Goal: Transaction & Acquisition: Subscribe to service/newsletter

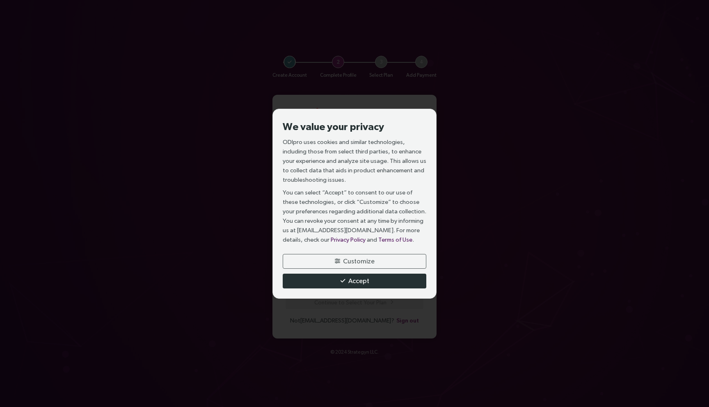
click at [398, 275] on button "Accept" at bounding box center [355, 281] width 144 height 15
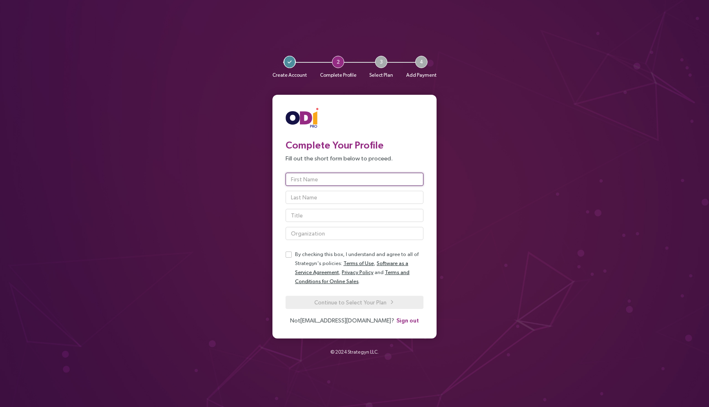
click at [347, 175] on input "text" at bounding box center [355, 179] width 138 height 13
type input "kevin"
type input "kunnel"
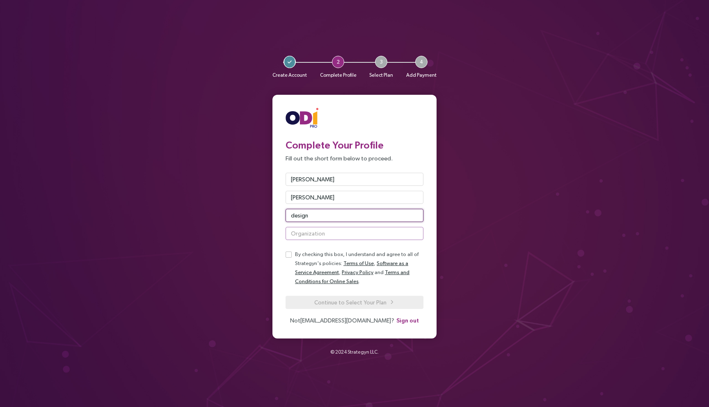
type input "design"
click at [325, 236] on input "text" at bounding box center [355, 233] width 138 height 13
type input "Elm Street"
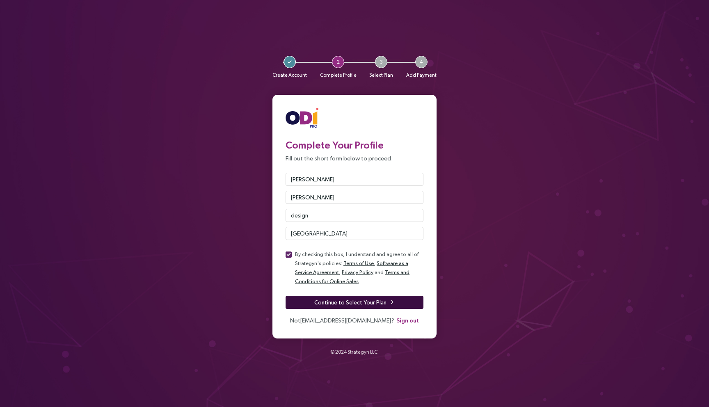
click at [317, 302] on span "Continue to Select Your Plan" at bounding box center [350, 302] width 72 height 9
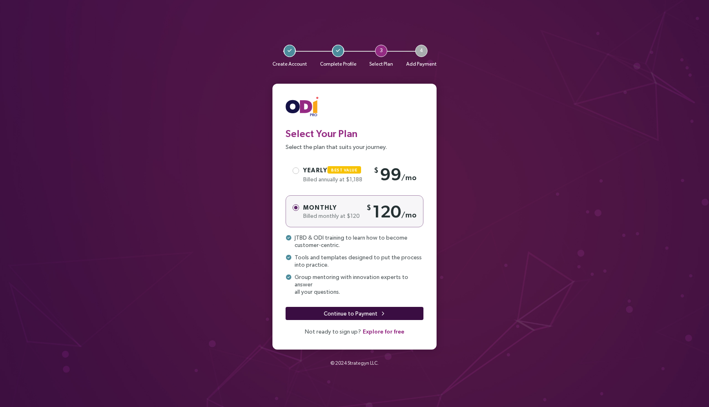
click at [360, 309] on span "Continue to Payment" at bounding box center [351, 313] width 54 height 9
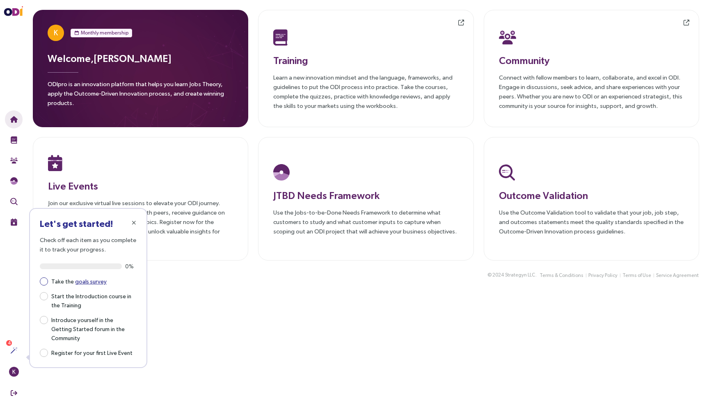
click at [84, 282] on link "goals survey" at bounding box center [91, 281] width 32 height 7
click at [123, 30] on span "Monthly membership" at bounding box center [105, 33] width 48 height 8
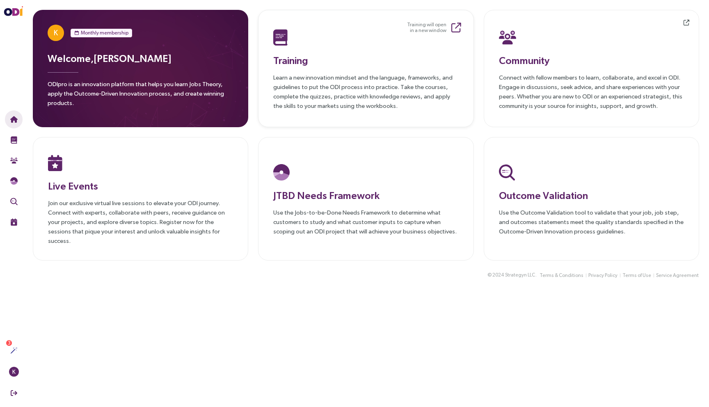
click at [346, 83] on p "Learn a new innovation mindset and the language, frameworks, and guidelines to …" at bounding box center [365, 92] width 185 height 38
click at [320, 42] on div at bounding box center [365, 37] width 185 height 21
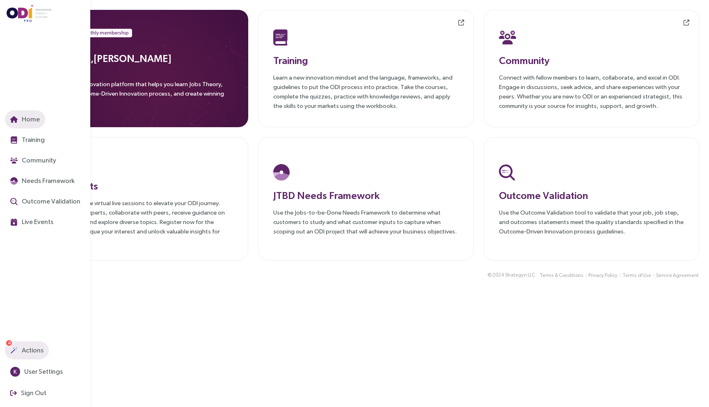
click at [26, 350] on span "Actions" at bounding box center [31, 350] width 23 height 10
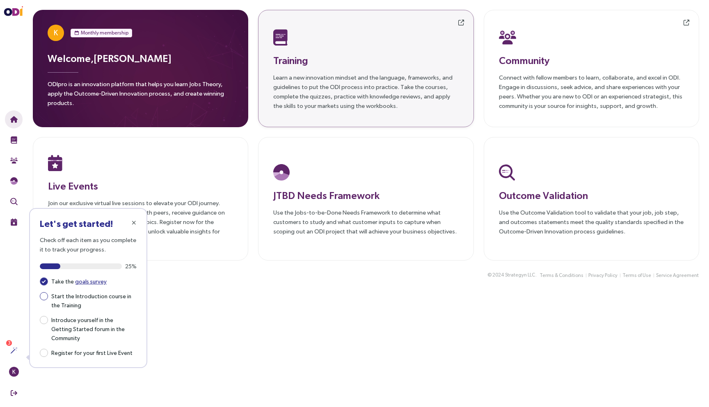
click at [74, 298] on span "Start the Introduction course in the Training" at bounding box center [92, 300] width 89 height 19
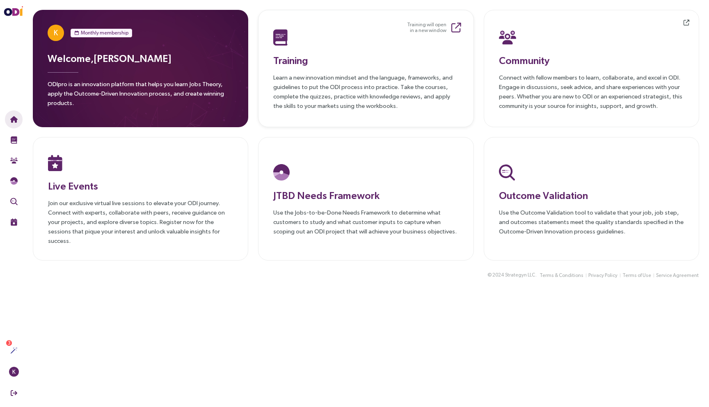
click at [318, 56] on h3 "Training" at bounding box center [365, 60] width 185 height 15
click at [302, 52] on div "Training Learn a new innovation mindset and the language, frameworks, and guide…" at bounding box center [365, 69] width 185 height 84
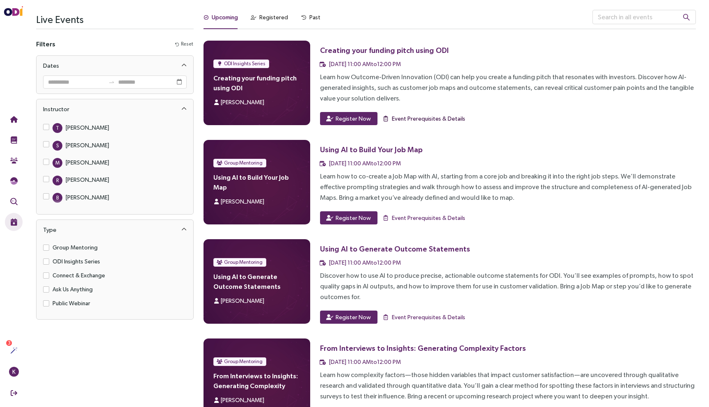
click at [422, 116] on span "Event Prerequisites & Details" at bounding box center [428, 118] width 73 height 9
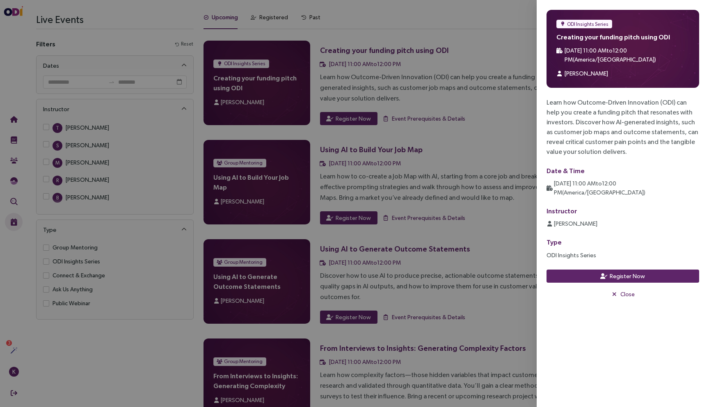
click at [428, 83] on div at bounding box center [354, 203] width 709 height 407
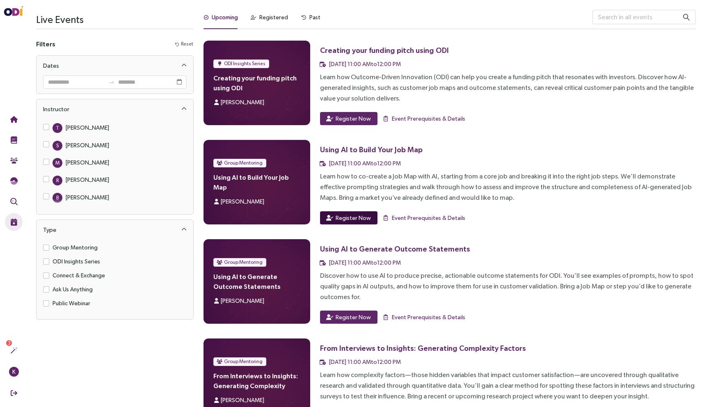
click at [366, 217] on span "Register Now" at bounding box center [353, 217] width 35 height 9
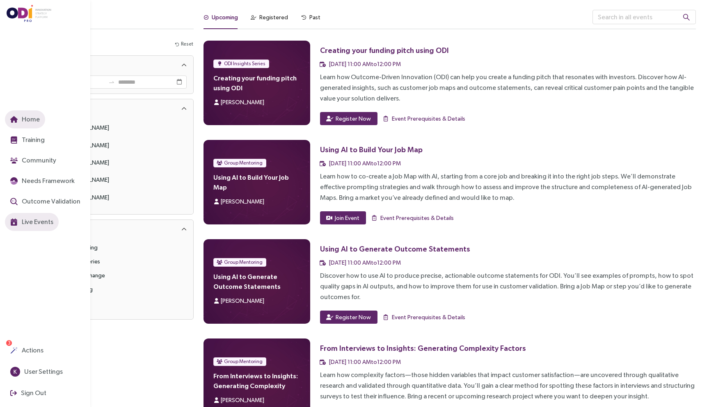
click at [16, 119] on icon "button" at bounding box center [13, 119] width 7 height 7
